Goal: Transaction & Acquisition: Purchase product/service

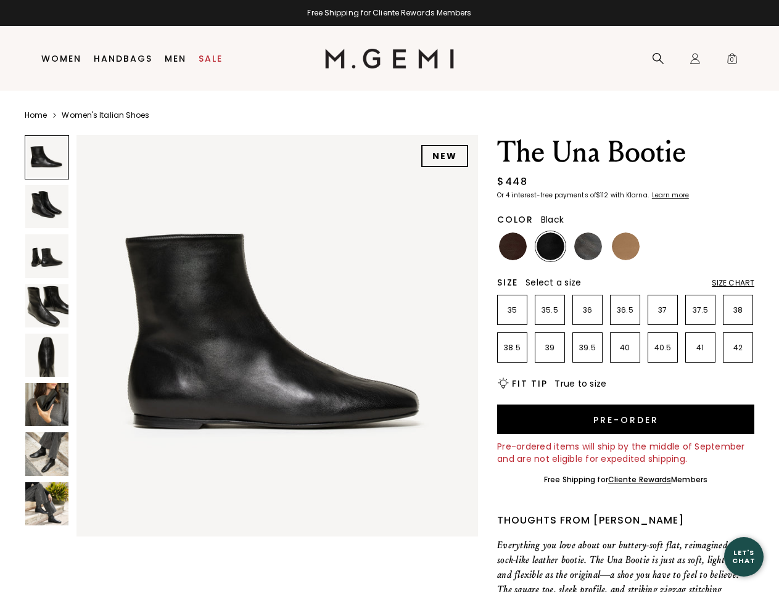
click at [389, 13] on div "Free Shipping for Cliente Rewards Members" at bounding box center [389, 13] width 779 height 10
click at [658, 59] on icon at bounding box center [658, 58] width 12 height 12
click at [695, 59] on div "Icons/20x20/profile@2x Sign In Orders Rewards Refer a Friend Address Book Call …" at bounding box center [695, 59] width 25 height 65
click at [732, 59] on span "0" at bounding box center [732, 61] width 12 height 12
click at [0, 0] on input "text" at bounding box center [0, 0] width 0 height 0
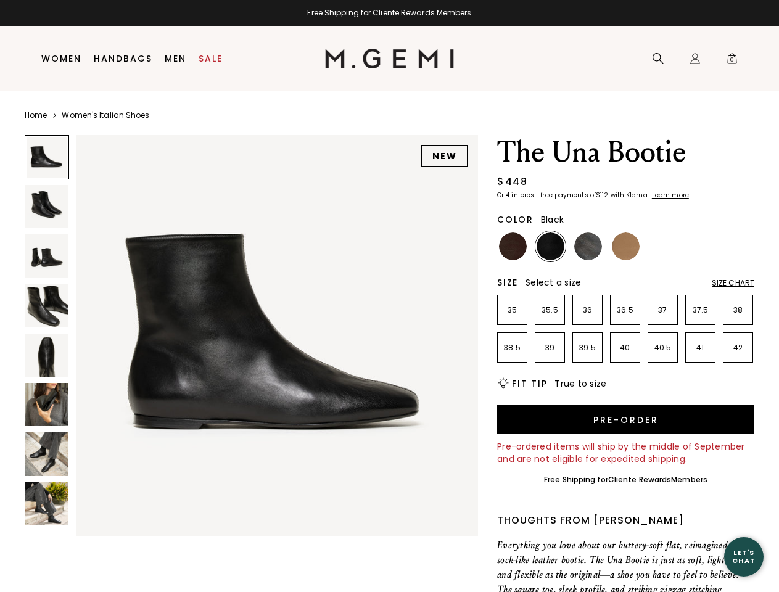
click at [251, 333] on img at bounding box center [277, 336] width 402 height 402
click at [0, 0] on div "Search" at bounding box center [0, 0] width 0 height 0
click at [47, 207] on img at bounding box center [46, 206] width 43 height 43
click at [47, 256] on img at bounding box center [46, 255] width 43 height 43
click at [47, 306] on img at bounding box center [46, 305] width 43 height 43
